Goal: Navigation & Orientation: Find specific page/section

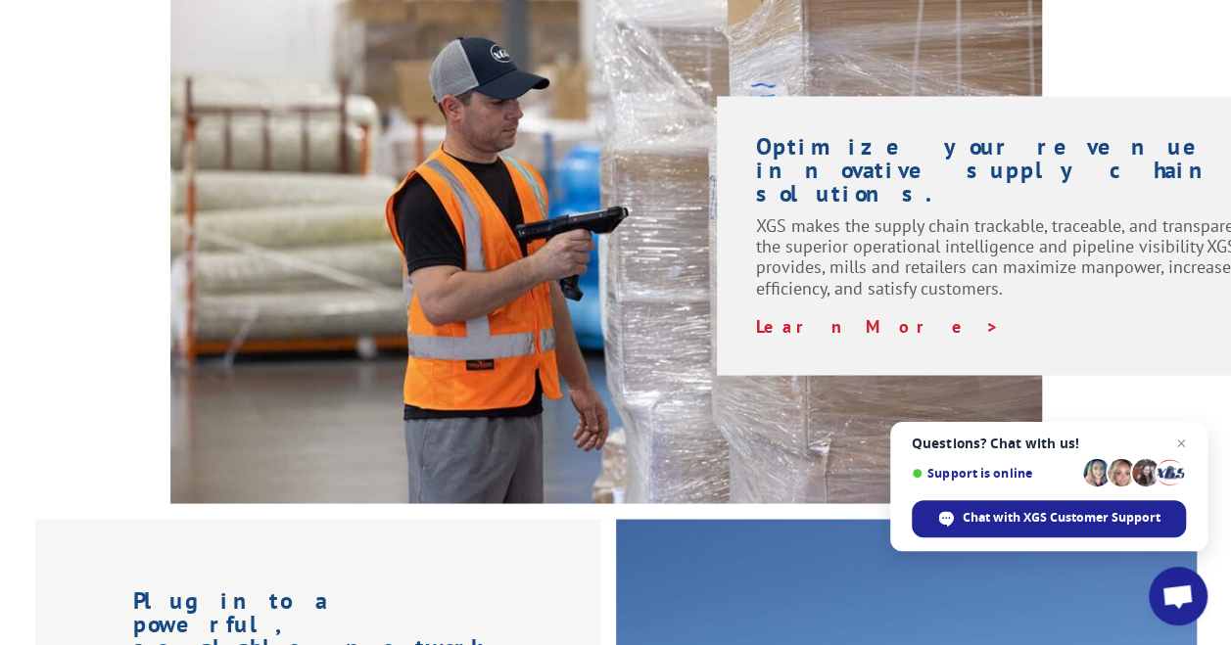
scroll to position [1665, 0]
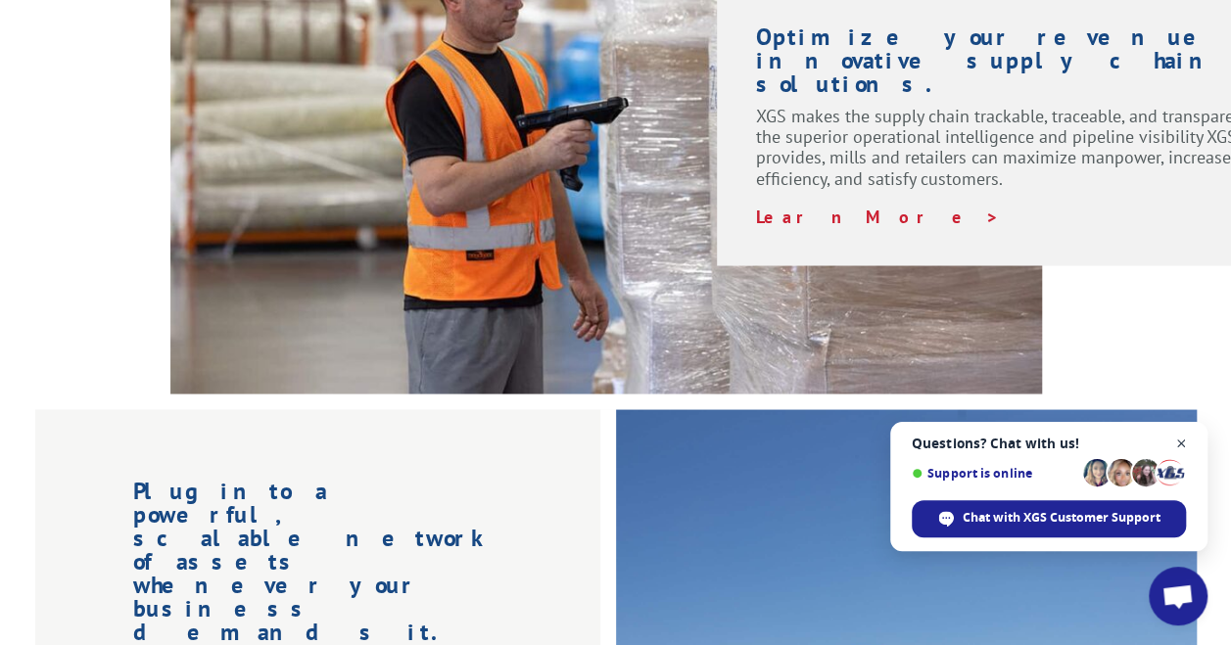
click at [1176, 443] on span "Close chat" at bounding box center [1181, 444] width 24 height 24
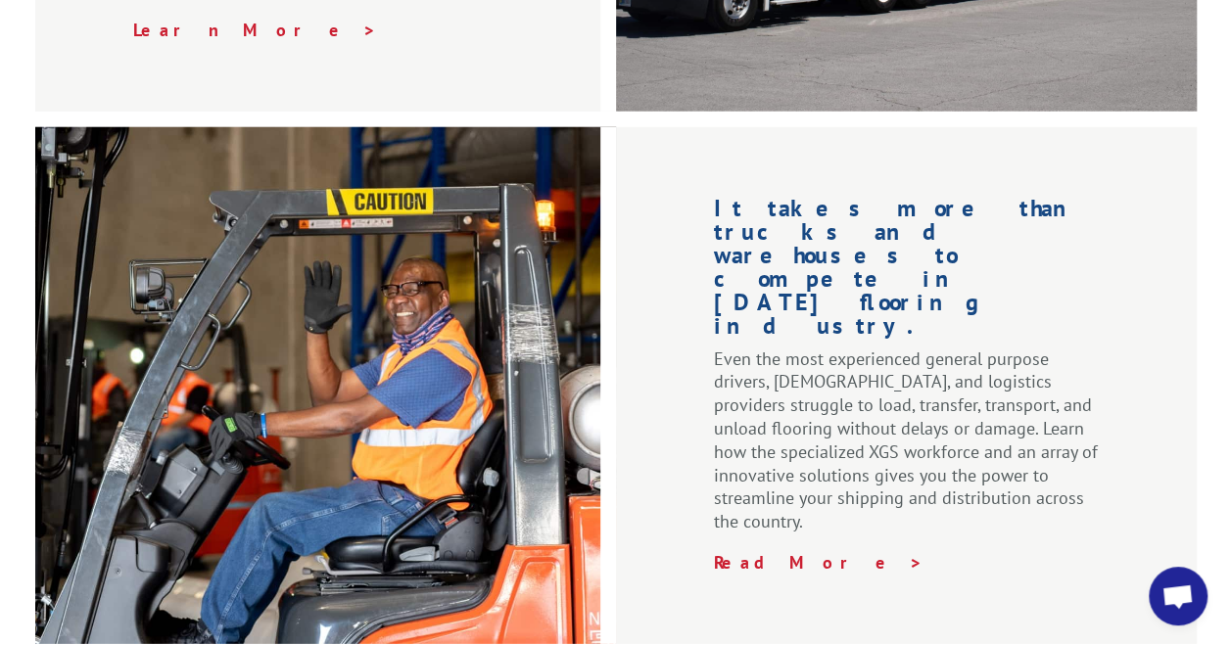
scroll to position [2644, 0]
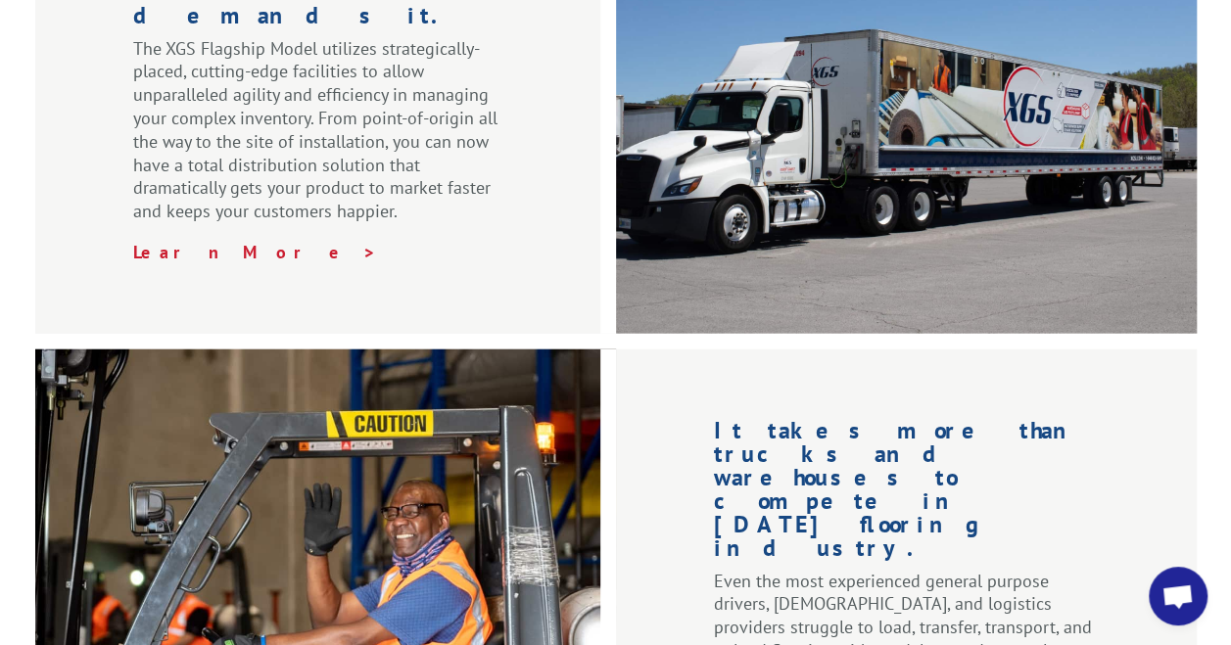
scroll to position [2351, 0]
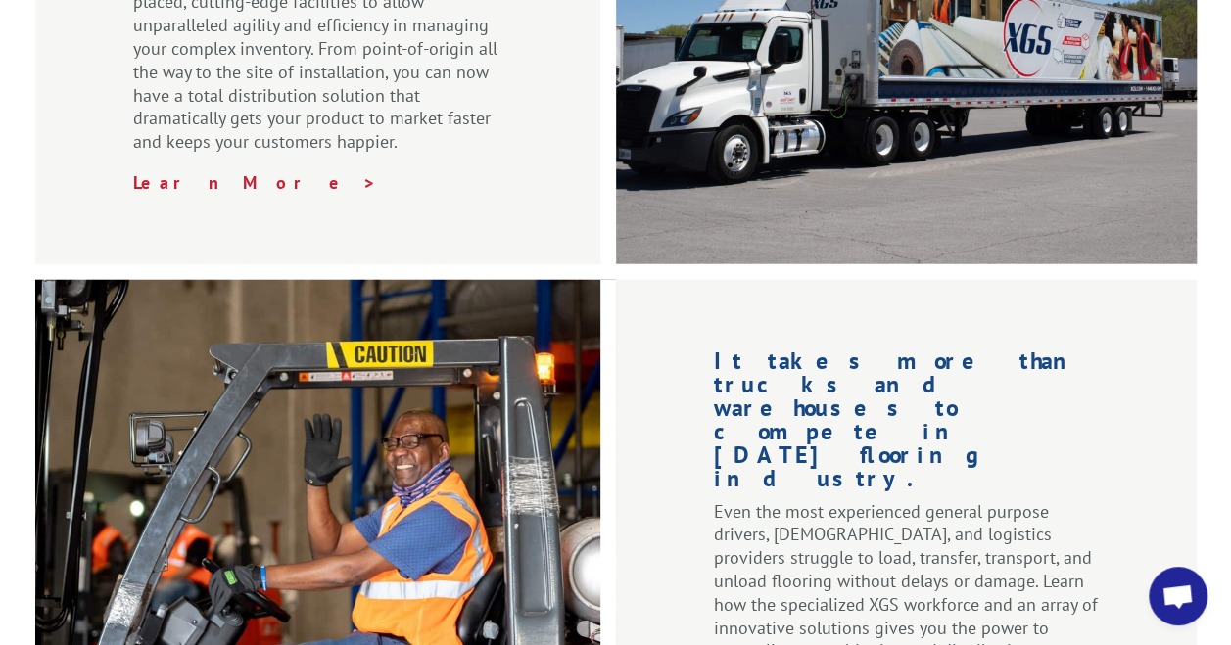
drag, startPoint x: 1015, startPoint y: 142, endPoint x: 861, endPoint y: 548, distance: 434.6
click at [861, 548] on div "It takes more than trucks and warehouses to compete in [DATE] flooring industry…" at bounding box center [906, 538] width 581 height 517
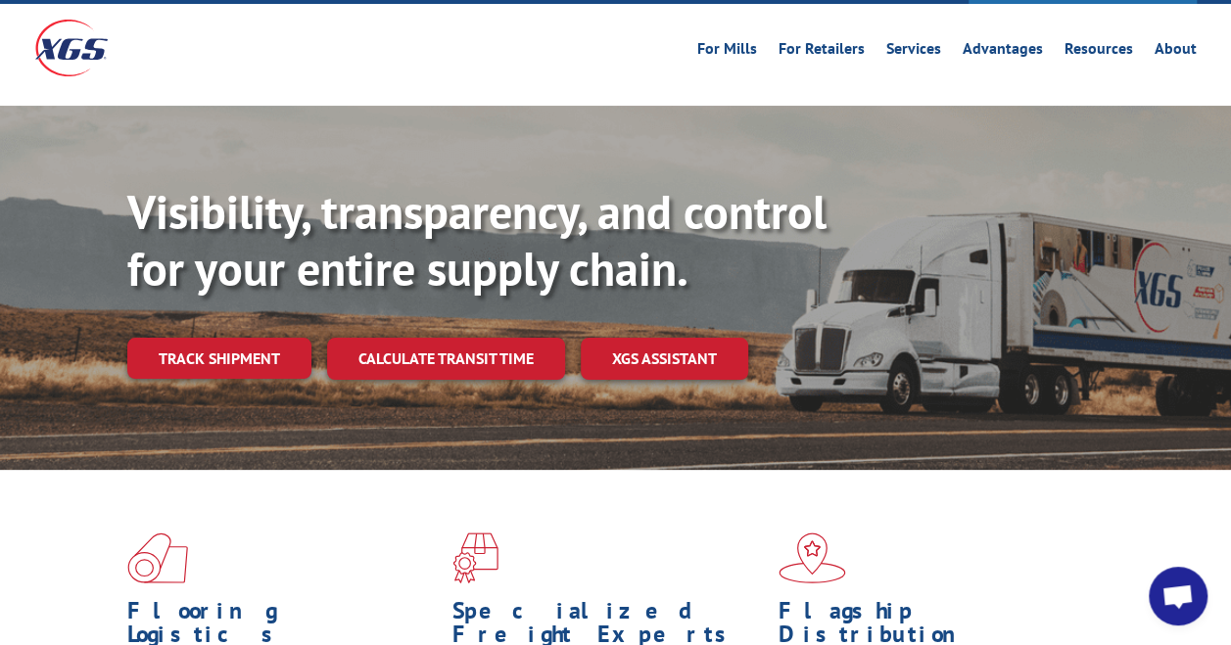
scroll to position [0, 0]
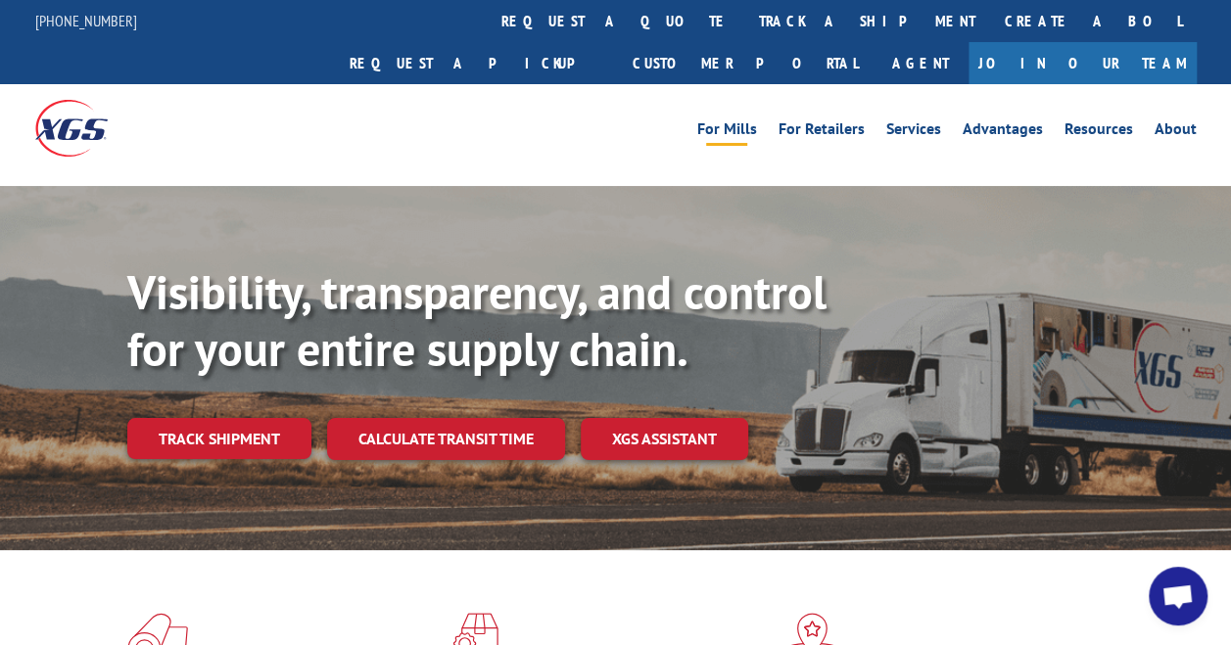
click at [713, 121] on link "For Mills" at bounding box center [727, 132] width 60 height 22
